Goal: Task Accomplishment & Management: Complete application form

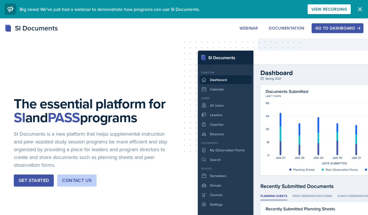
click at [356, 26] on div "Go to Dashboard" at bounding box center [337, 28] width 44 height 5
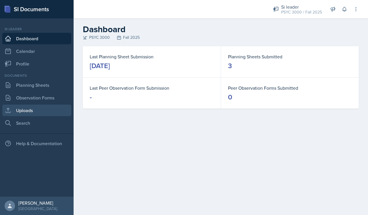
click at [28, 110] on link "Uploads" at bounding box center [36, 110] width 69 height 11
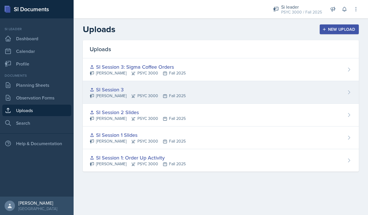
click at [317, 91] on div "SI Session 3 [PERSON_NAME] PSYC 3000 Fall 2025" at bounding box center [221, 92] width 276 height 23
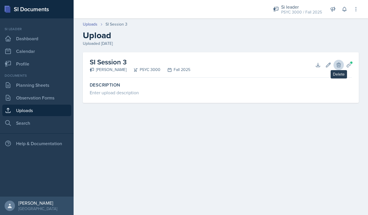
click at [342, 66] on button "Delete" at bounding box center [338, 65] width 10 height 10
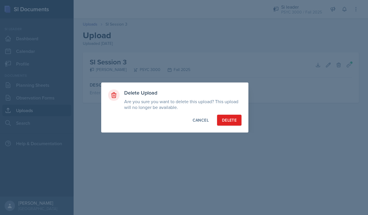
click at [233, 119] on div "Delete" at bounding box center [229, 120] width 15 height 6
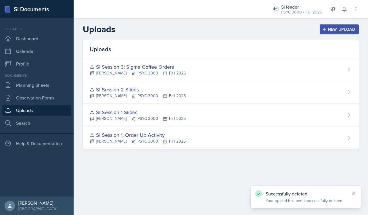
click at [337, 31] on div "New Upload" at bounding box center [339, 29] width 32 height 5
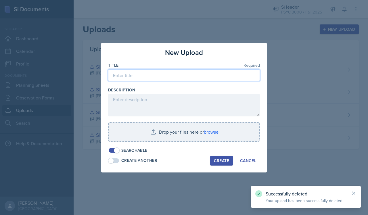
click at [174, 73] on input at bounding box center [184, 75] width 152 height 12
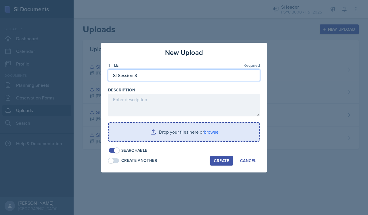
type input "SI Session 3"
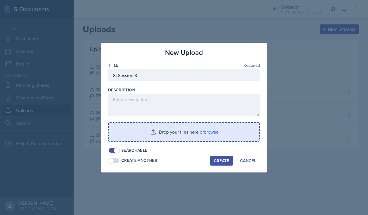
click at [204, 135] on input "file" at bounding box center [184, 132] width 151 height 18
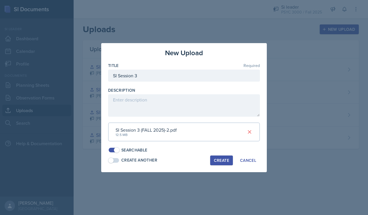
click at [221, 158] on div "Create" at bounding box center [221, 160] width 15 height 5
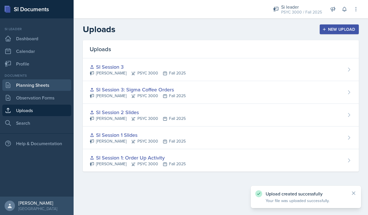
click at [42, 87] on link "Planning Sheets" at bounding box center [36, 84] width 69 height 11
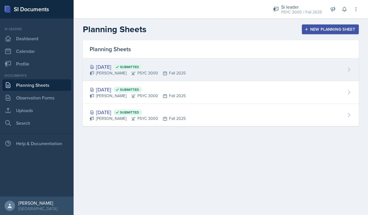
click at [211, 66] on div "[DATE] Submitted [PERSON_NAME] PSYC 3000 Fall 2025" at bounding box center [221, 69] width 276 height 23
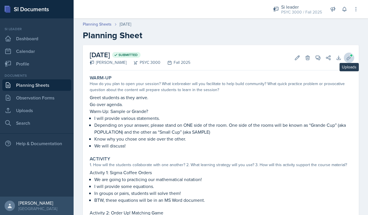
click at [348, 55] on icon at bounding box center [349, 58] width 6 height 6
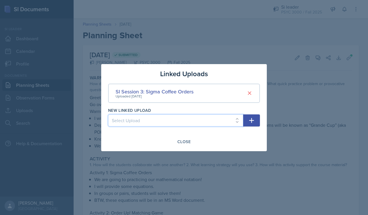
select select "0bc33e68-ae4f-446e-9d5d-be50524f964f"
click at [251, 122] on icon "button" at bounding box center [251, 120] width 7 height 7
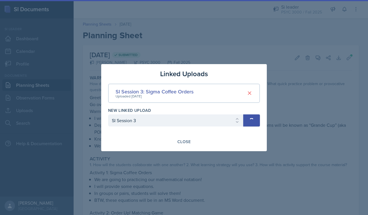
select select
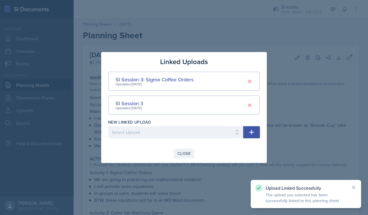
click at [181, 153] on div "Close" at bounding box center [183, 153] width 13 height 5
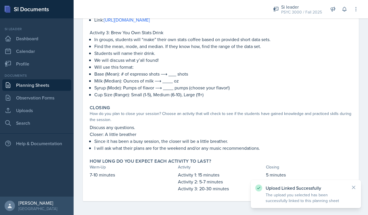
scroll to position [220, 0]
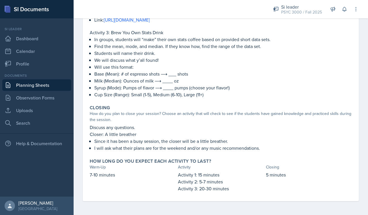
click at [146, 141] on p "Since it has been a busy session, the closer will be a little breather." at bounding box center [223, 141] width 258 height 7
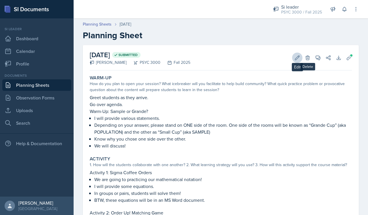
scroll to position [0, 0]
click at [299, 57] on icon at bounding box center [297, 58] width 6 height 6
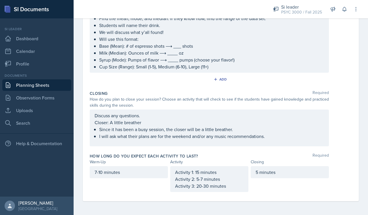
scroll to position [268, 0]
click at [166, 141] on div "Discuss any questions. Closer: A little breather Since it has been a busy sessi…" at bounding box center [209, 128] width 239 height 37
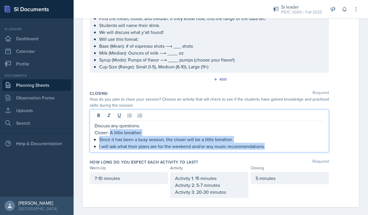
drag, startPoint x: 269, startPoint y: 148, endPoint x: 110, endPoint y: 133, distance: 159.0
click at [110, 133] on div "Discuss any questions. Closer: A little breather Since it has been a busy sessi…" at bounding box center [209, 136] width 229 height 28
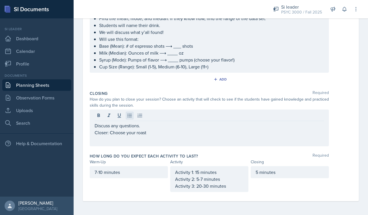
click at [130, 115] on icon at bounding box center [130, 116] width 6 height 6
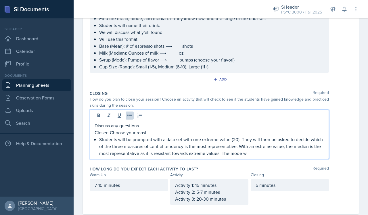
click at [239, 149] on p "Students will be prompted with a data set with one extreme value (20). They wil…" at bounding box center [211, 146] width 225 height 21
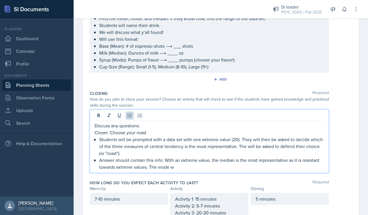
click at [162, 161] on p "Answer should contain this info: With an extreme value, the median is the most …" at bounding box center [211, 164] width 225 height 14
click at [215, 166] on p "Answer should contain this information: With an extreme value, the median is th…" at bounding box center [211, 164] width 225 height 14
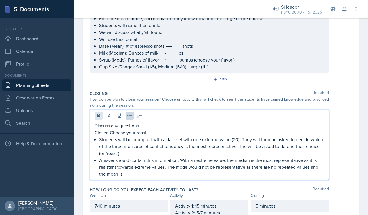
click at [98, 116] on icon at bounding box center [98, 115] width 3 height 3
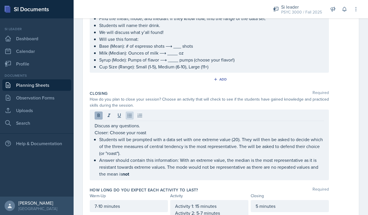
click at [100, 113] on icon at bounding box center [99, 116] width 6 height 6
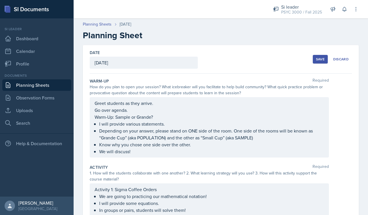
scroll to position [0, 0]
click at [319, 57] on div "Save" at bounding box center [320, 59] width 9 height 5
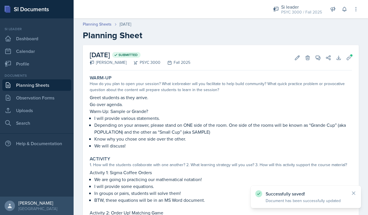
click at [29, 89] on link "Planning Sheets" at bounding box center [36, 84] width 69 height 11
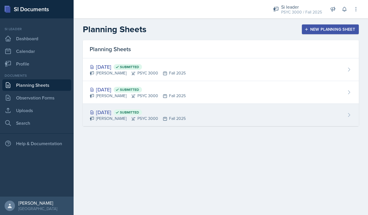
click at [157, 124] on div "[DATE] Submitted [PERSON_NAME] PSYC 3000 Fall 2025" at bounding box center [221, 115] width 276 height 22
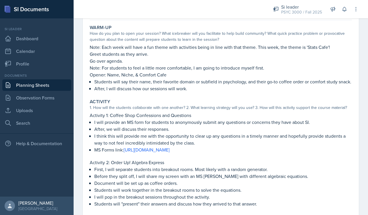
scroll to position [9, 0]
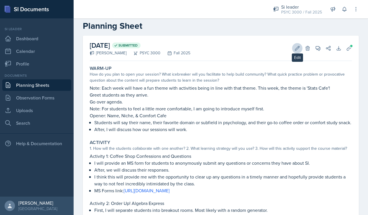
click at [295, 47] on icon at bounding box center [297, 48] width 6 height 6
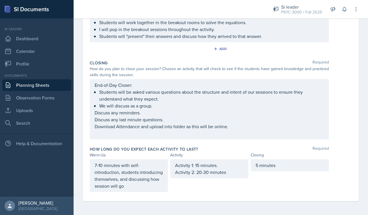
scroll to position [250, 0]
click at [295, 96] on div "End-of-Day Closer: Students will be asked various questions about the structure…" at bounding box center [209, 109] width 229 height 55
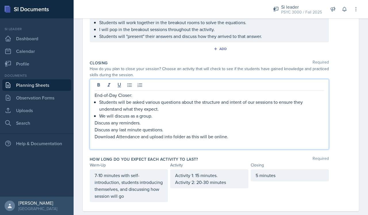
click at [143, 108] on p "Students will be asked various questions about the structure and intent of our …" at bounding box center [211, 106] width 225 height 14
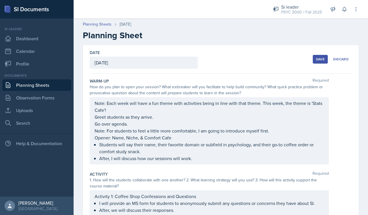
scroll to position [0, 0]
click at [321, 57] on div "Save" at bounding box center [320, 59] width 9 height 5
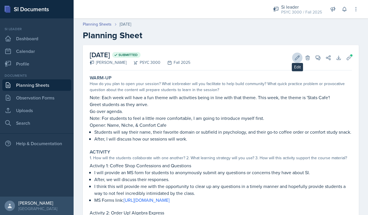
click at [297, 55] on icon at bounding box center [297, 58] width 6 height 6
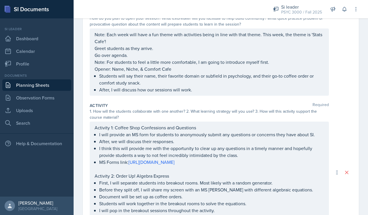
scroll to position [68, 0]
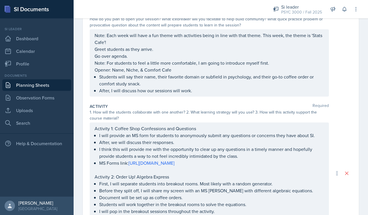
click at [321, 136] on div "Activity 1: Coffee Shop Confessions and Questions I will provide an MS form for…" at bounding box center [209, 173] width 229 height 97
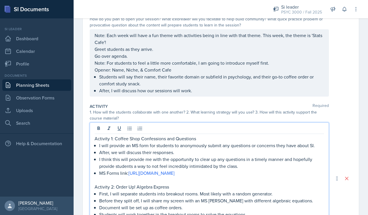
click at [316, 145] on p "I will provide an MS form for students to anonymously submit any questions or c…" at bounding box center [211, 145] width 225 height 7
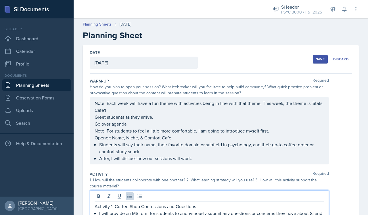
scroll to position [0, 0]
click at [319, 60] on div "Save" at bounding box center [320, 59] width 9 height 5
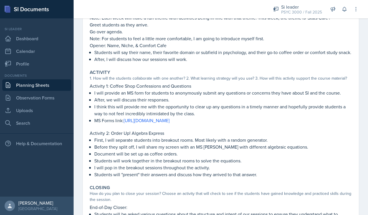
scroll to position [0, 0]
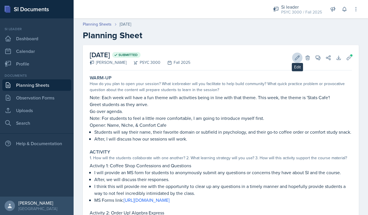
click at [295, 59] on icon at bounding box center [297, 57] width 4 height 4
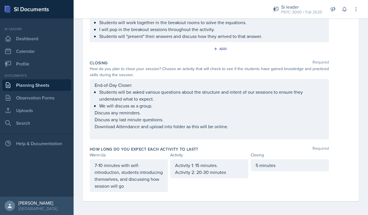
scroll to position [257, 0]
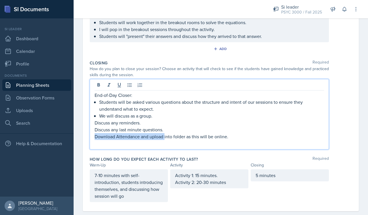
drag, startPoint x: 237, startPoint y: 126, endPoint x: 164, endPoint y: 135, distance: 73.2
click at [164, 135] on p "Download Attendance and upload into folder as this will be online." at bounding box center [209, 136] width 229 height 7
click at [233, 138] on p "Download Attendance and upload into folder as this will be online." at bounding box center [209, 136] width 229 height 7
drag, startPoint x: 233, startPoint y: 138, endPoint x: 93, endPoint y: 137, distance: 139.7
click at [93, 137] on div "End-of-Day Closer: Students will be asked various questions about the structure…" at bounding box center [209, 114] width 239 height 70
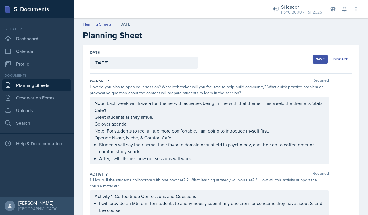
scroll to position [0, 0]
click at [318, 58] on div "Save" at bounding box center [320, 59] width 9 height 5
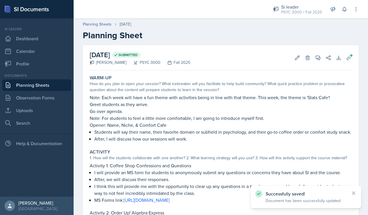
click at [45, 82] on link "Planning Sheets" at bounding box center [36, 84] width 69 height 11
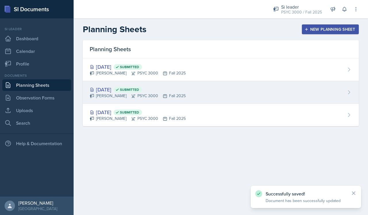
click at [139, 87] on span "Submitted" at bounding box center [129, 89] width 19 height 5
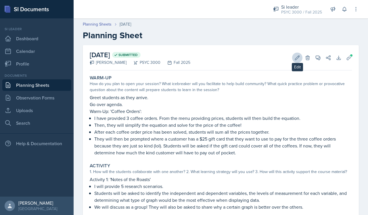
click at [296, 57] on icon at bounding box center [297, 58] width 6 height 6
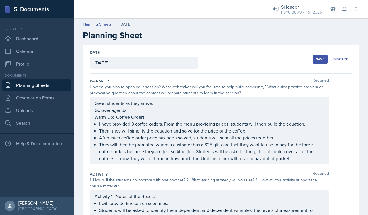
click at [194, 152] on p "They will then be prompted where a customer has a $25 gift card that they want …" at bounding box center [211, 151] width 225 height 21
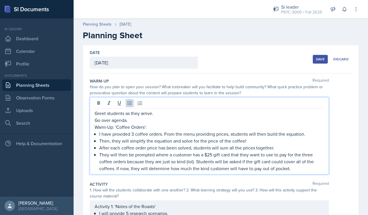
click at [195, 162] on p "They will then be prompted where a customer has a $25 gift card that they want …" at bounding box center [211, 161] width 225 height 21
drag, startPoint x: 195, startPoint y: 162, endPoint x: 128, endPoint y: 160, distance: 66.1
click at [128, 160] on p "They will then be prompted where a customer has a $25 gift card that they want …" at bounding box center [211, 161] width 225 height 21
click at [276, 162] on p "They will then be prompted where a customer has a $25 gift card that they want …" at bounding box center [211, 161] width 225 height 21
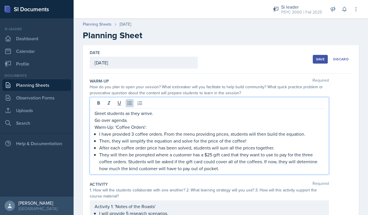
click at [275, 162] on p "They will then be prompted where a customer has a $25 gift card that they want …" at bounding box center [211, 161] width 225 height 21
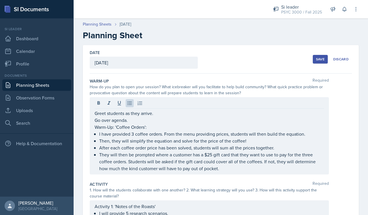
click at [319, 58] on div "Save" at bounding box center [320, 59] width 9 height 5
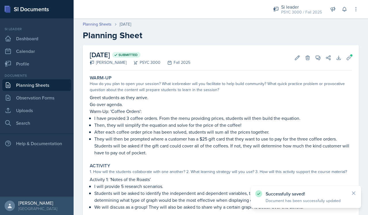
click at [37, 84] on link "Planning Sheets" at bounding box center [36, 84] width 69 height 11
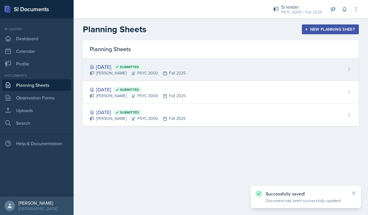
click at [113, 68] on div "[DATE] Submitted" at bounding box center [138, 67] width 96 height 8
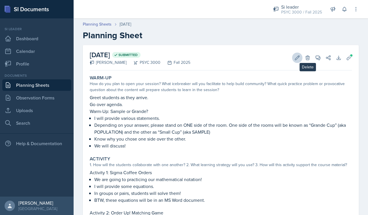
click at [299, 56] on icon at bounding box center [297, 58] width 6 height 6
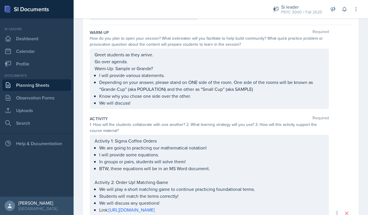
scroll to position [55, 0]
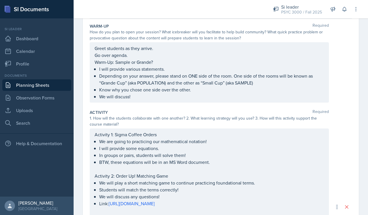
click at [152, 141] on div "Activity 1: Sigma Coffee Orders We are going to practicing our mathematical not…" at bounding box center [209, 207] width 229 height 152
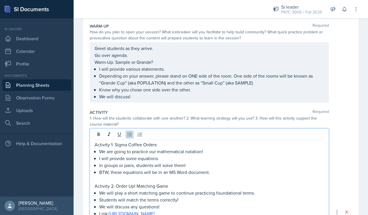
click at [110, 173] on p "BTW, these equations will be in an MS Word document." at bounding box center [211, 172] width 225 height 7
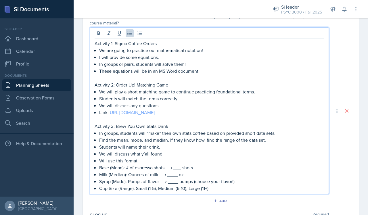
scroll to position [157, 0]
drag, startPoint x: 169, startPoint y: 140, endPoint x: 202, endPoint y: 139, distance: 33.1
click at [202, 139] on p "Find the mean, mode, and median. If they know how, find the range of the data s…" at bounding box center [211, 139] width 225 height 7
click at [208, 140] on p "Find the mean, mode, and median. If they know how, find the range of the data s…" at bounding box center [211, 139] width 225 height 7
drag, startPoint x: 206, startPoint y: 140, endPoint x: 171, endPoint y: 138, distance: 35.7
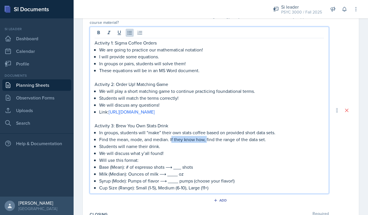
click at [171, 138] on p "Find the mean, mode, and median. If they know how, find the range of the data s…" at bounding box center [211, 139] width 225 height 7
click at [149, 153] on p "We will discuss what y’all found!" at bounding box center [211, 153] width 225 height 7
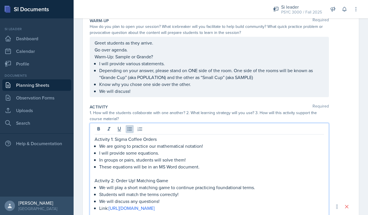
scroll to position [0, 0]
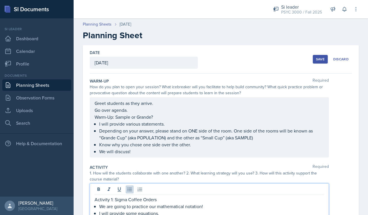
click at [320, 60] on div "Save" at bounding box center [320, 59] width 9 height 5
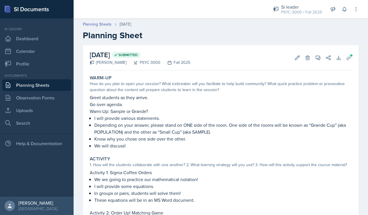
click at [44, 80] on link "Planning Sheets" at bounding box center [36, 84] width 69 height 11
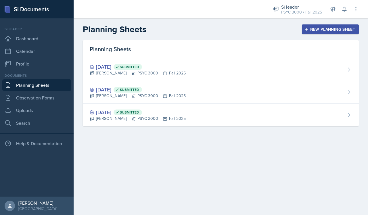
click at [259, 43] on div "Planning Sheets" at bounding box center [221, 49] width 276 height 18
click at [251, 33] on div "Planning Sheets New Planning Sheet" at bounding box center [221, 29] width 294 height 10
